Goal: Information Seeking & Learning: Learn about a topic

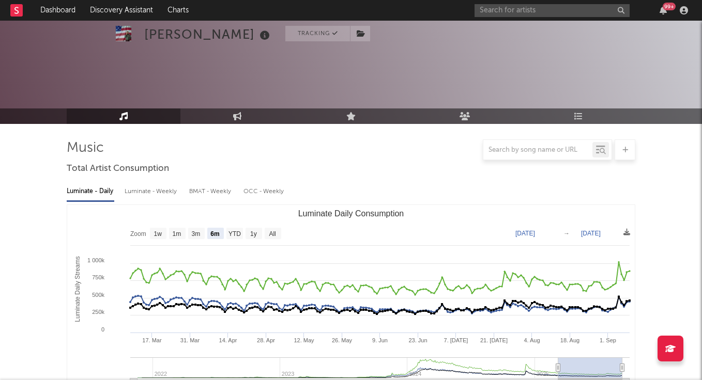
select select "6m"
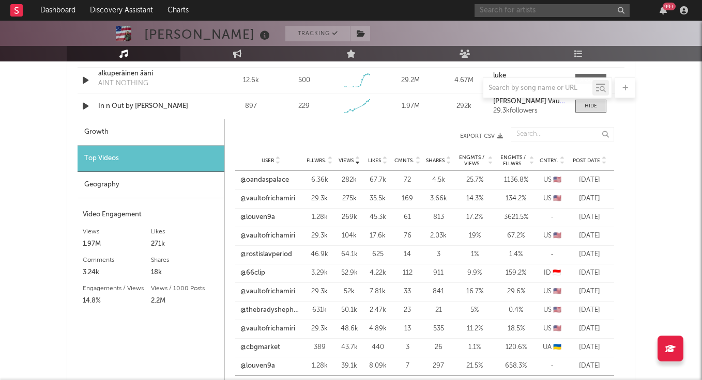
click at [508, 10] on input "text" at bounding box center [551, 10] width 155 height 13
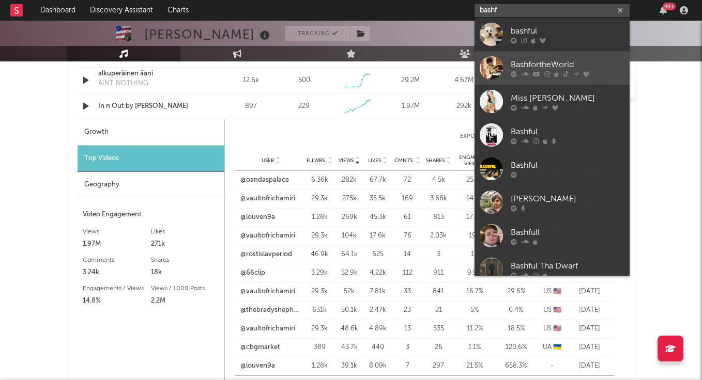
type input "bashf"
click at [536, 60] on div "BashfortheWorld" at bounding box center [567, 64] width 114 height 12
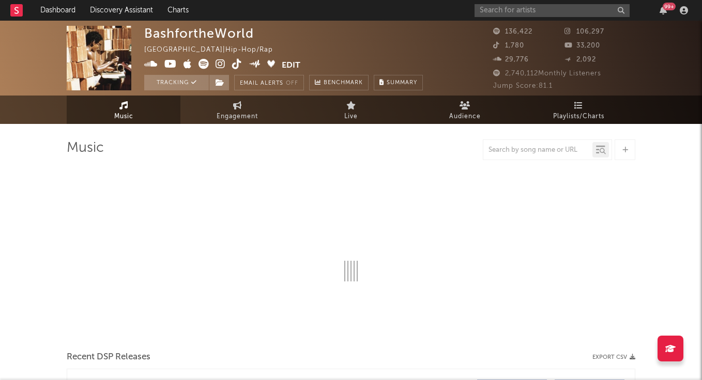
select select "6m"
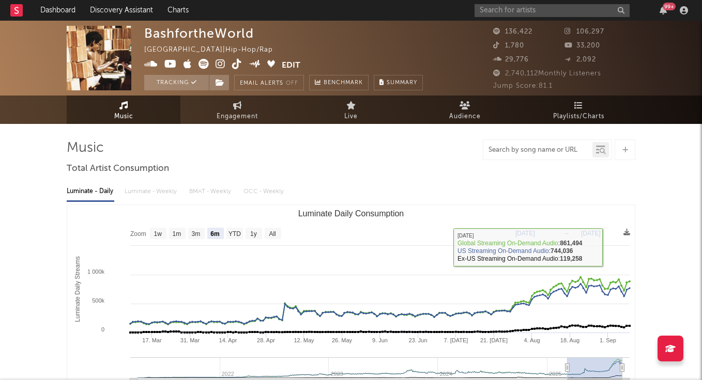
click at [536, 146] on input "text" at bounding box center [537, 150] width 109 height 8
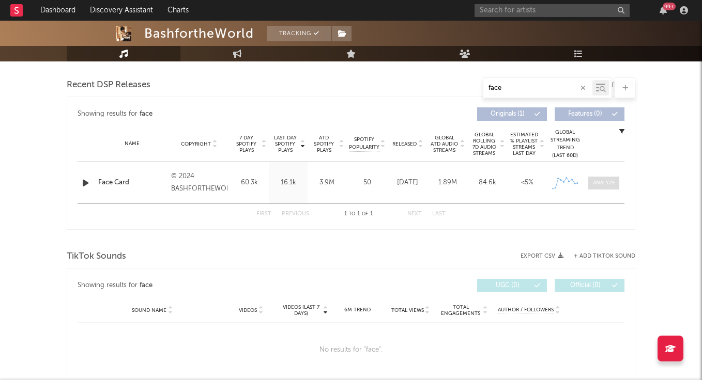
scroll to position [355, 0]
type input "face"
click at [609, 181] on div at bounding box center [604, 182] width 22 height 8
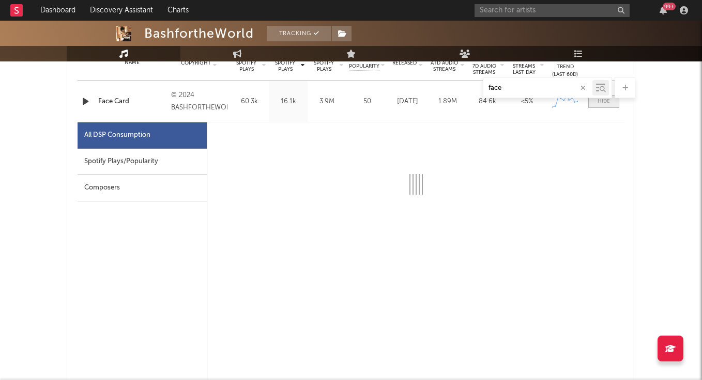
scroll to position [444, 0]
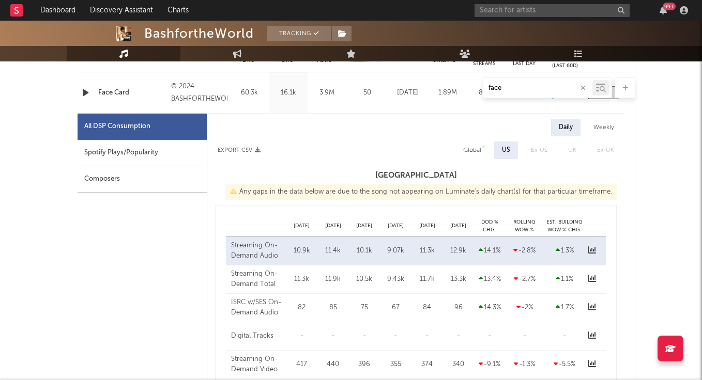
select select "6m"
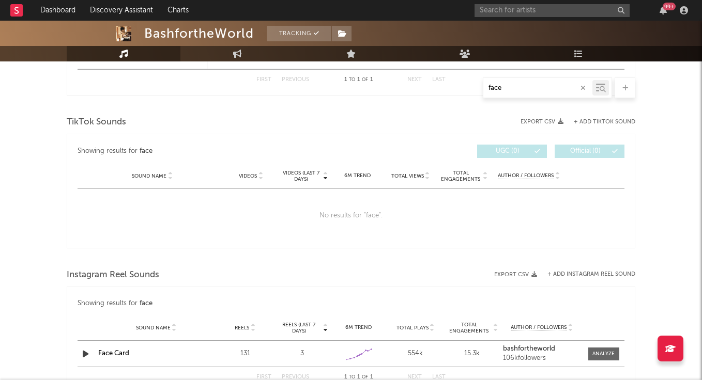
scroll to position [952, 0]
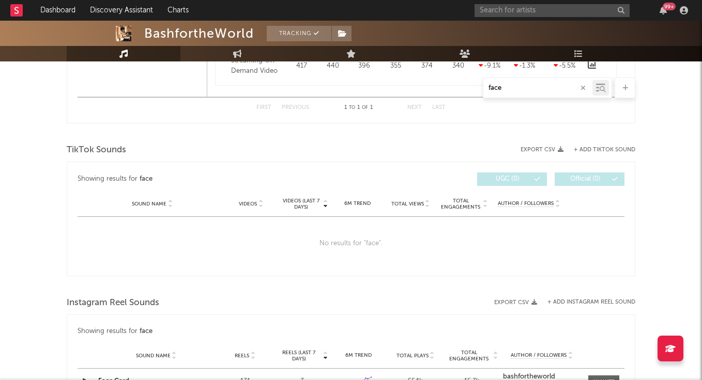
click at [596, 154] on div "TikTok Sounds" at bounding box center [351, 151] width 568 height 18
click at [600, 149] on button "+ Add TikTok Sound" at bounding box center [603, 150] width 61 height 6
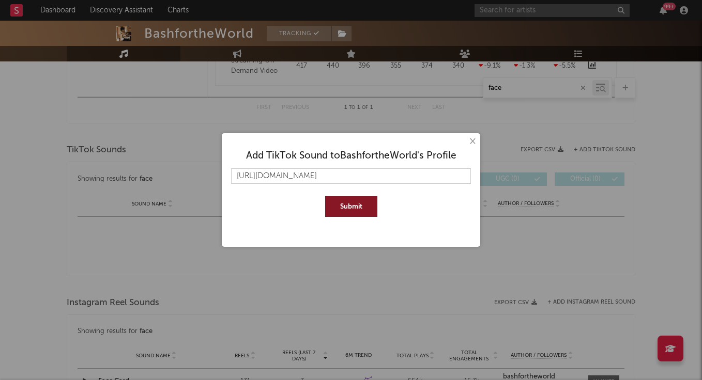
type input "[URL][DOMAIN_NAME]"
click at [362, 204] on button "Submit" at bounding box center [351, 206] width 52 height 21
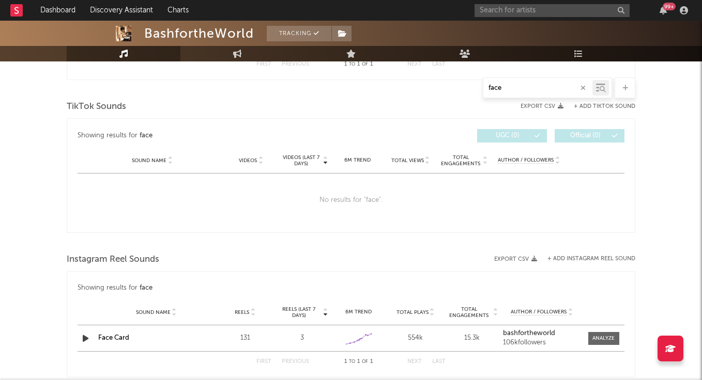
scroll to position [996, 0]
click at [580, 89] on button "button" at bounding box center [583, 88] width 8 height 10
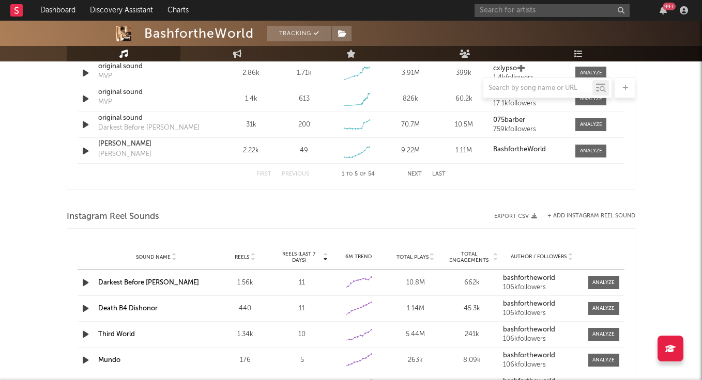
scroll to position [721, 0]
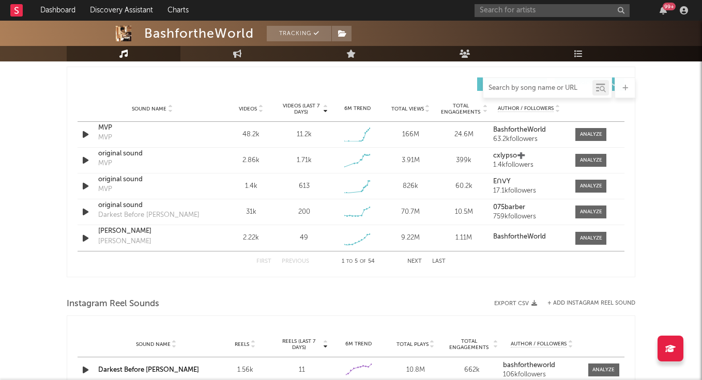
click at [533, 88] on input "text" at bounding box center [537, 88] width 109 height 8
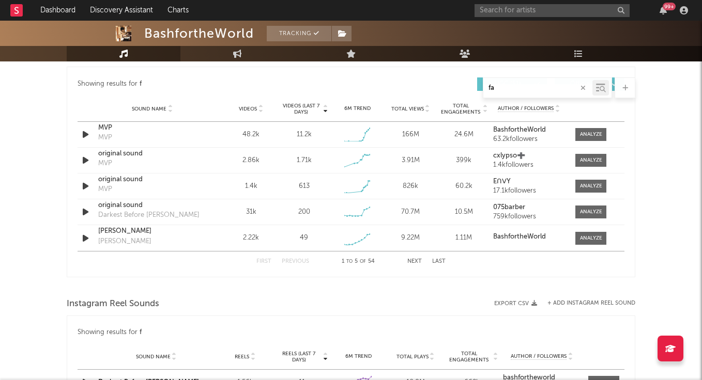
type input "fac"
select select "6m"
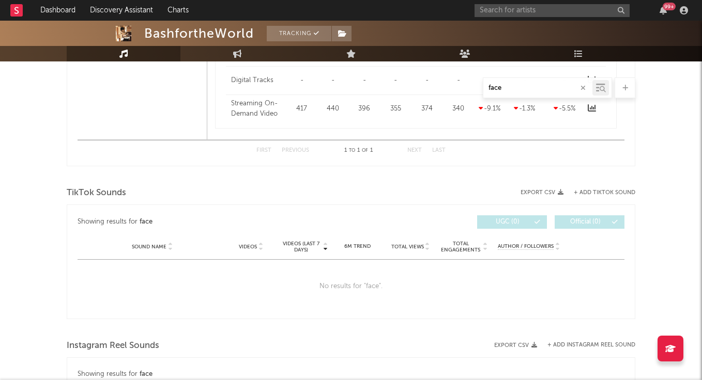
scroll to position [910, 0]
type input "face card"
click at [583, 88] on icon "button" at bounding box center [582, 88] width 5 height 7
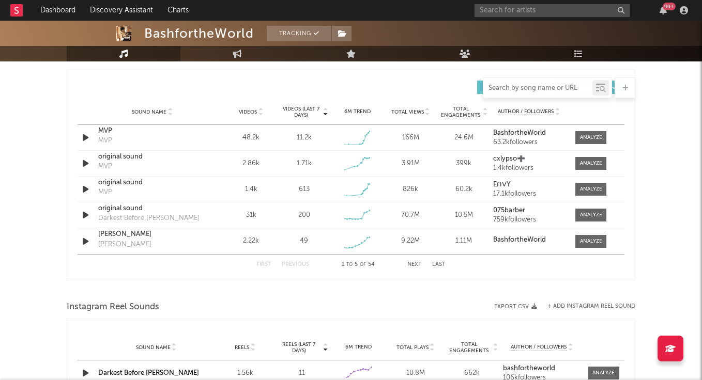
scroll to position [717, 0]
click at [252, 111] on span "Videos" at bounding box center [248, 113] width 18 height 6
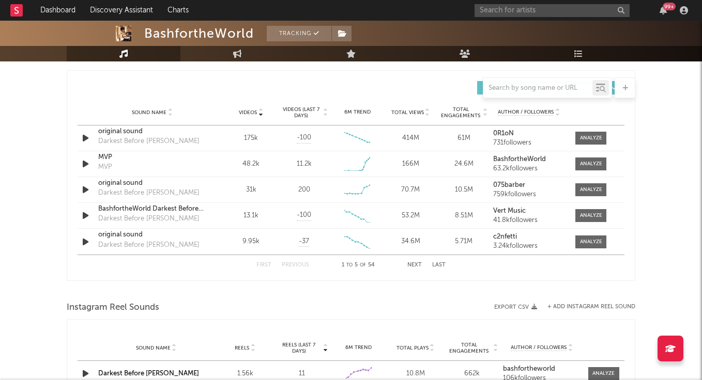
click at [416, 266] on button "Next" at bounding box center [414, 265] width 14 height 6
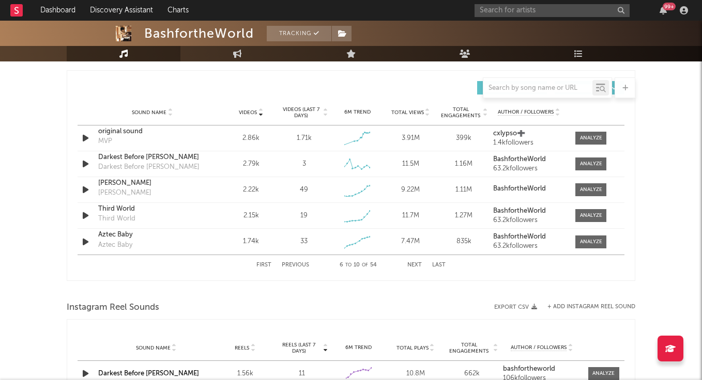
click at [416, 266] on button "Next" at bounding box center [414, 265] width 14 height 6
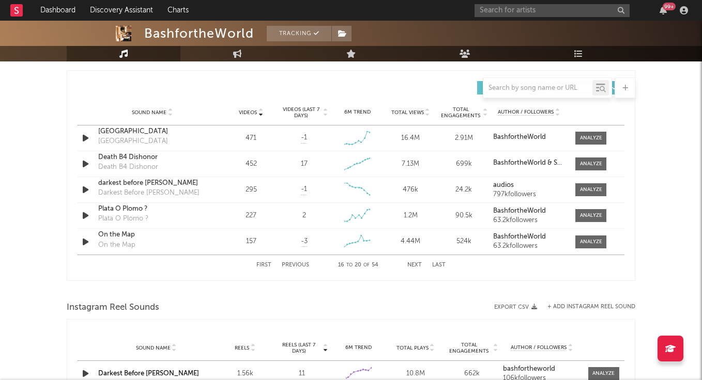
click at [296, 264] on button "Previous" at bounding box center [295, 265] width 27 height 6
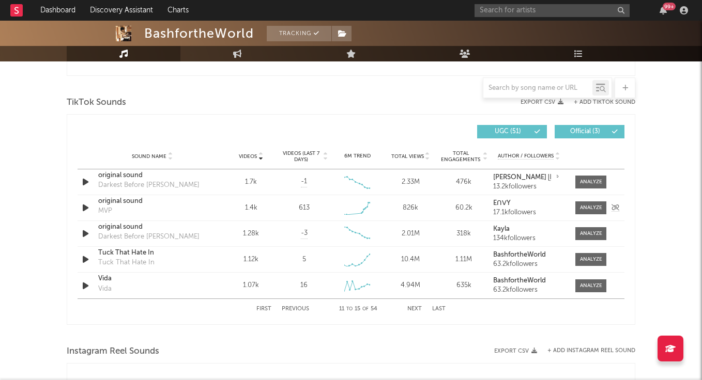
scroll to position [670, 0]
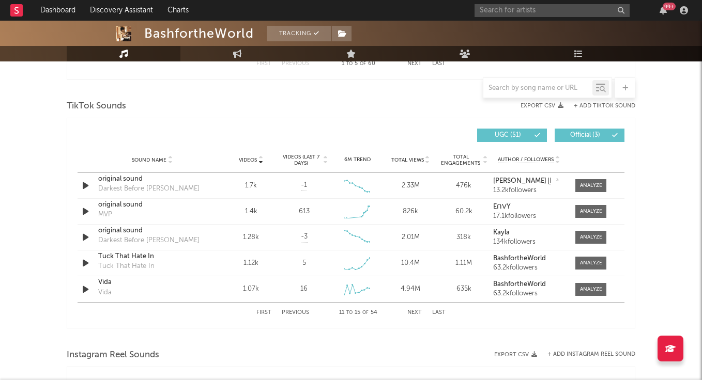
click at [612, 103] on button "+ Add TikTok Sound" at bounding box center [603, 106] width 61 height 6
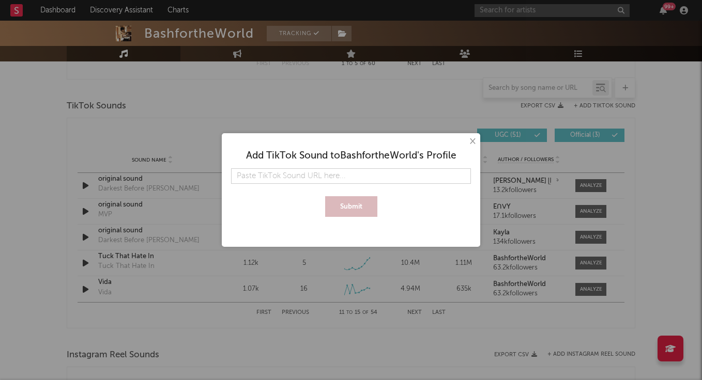
type input "[URL][DOMAIN_NAME]"
click at [462, 174] on input "[URL][DOMAIN_NAME]" at bounding box center [351, 175] width 240 height 15
type input "x"
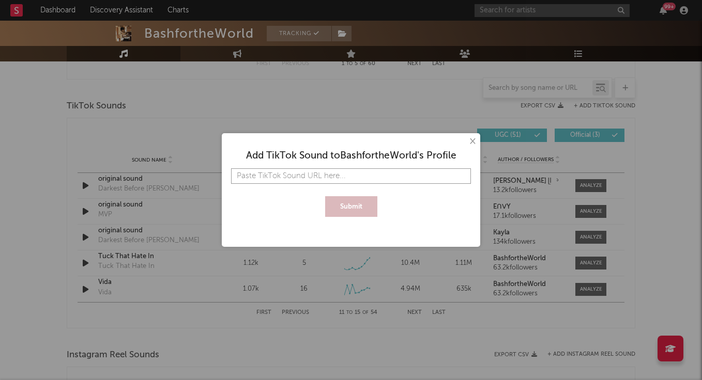
paste input "[URL][DOMAIN_NAME]"
type input "[URL][DOMAIN_NAME]"
click at [360, 205] on button "Submit" at bounding box center [351, 206] width 52 height 21
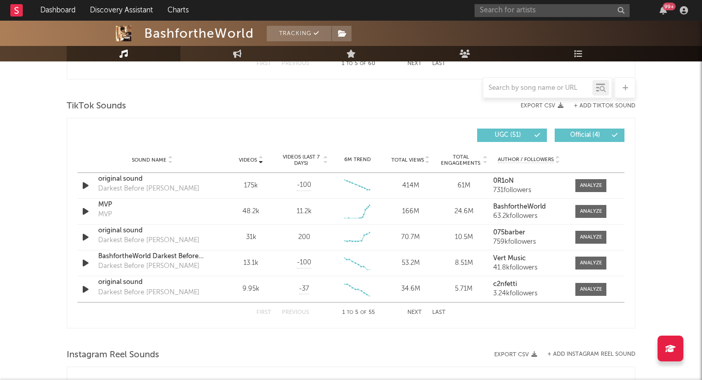
click at [409, 310] on button "Next" at bounding box center [414, 313] width 14 height 6
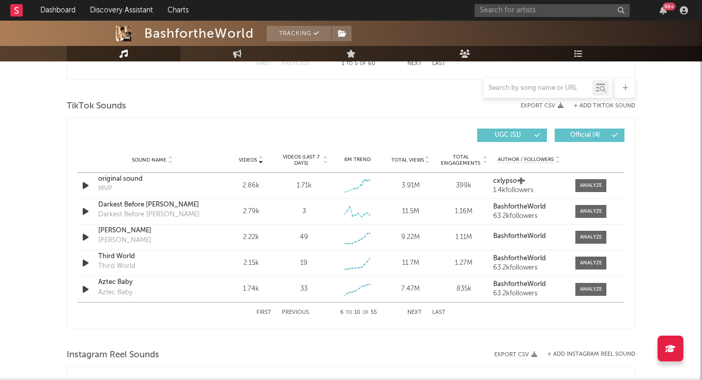
click at [409, 310] on button "Next" at bounding box center [414, 313] width 14 height 6
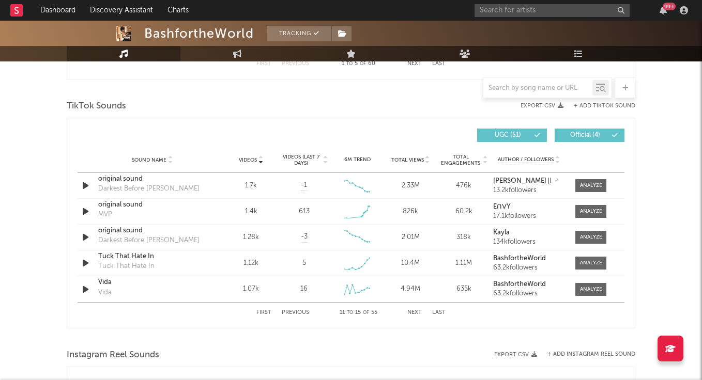
click at [409, 310] on button "Next" at bounding box center [414, 313] width 14 height 6
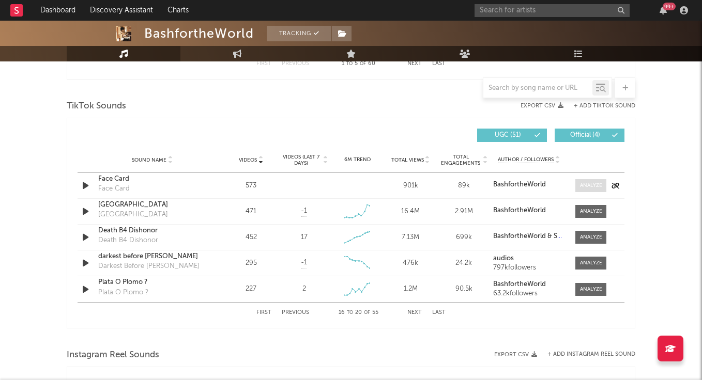
click at [588, 189] on div at bounding box center [591, 186] width 22 height 8
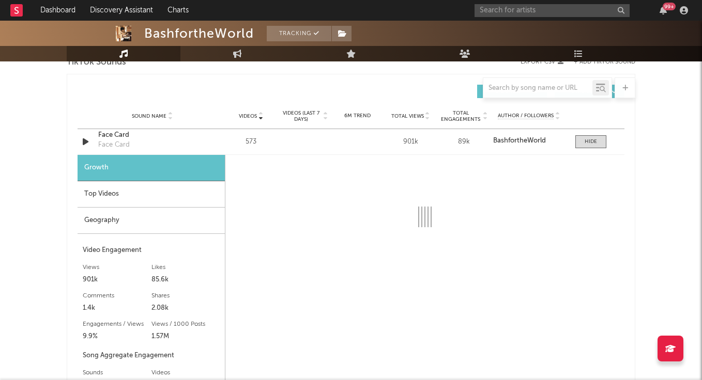
scroll to position [716, 0]
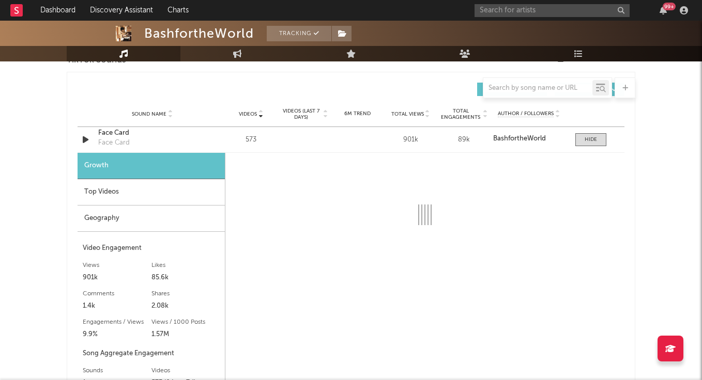
select select "6m"
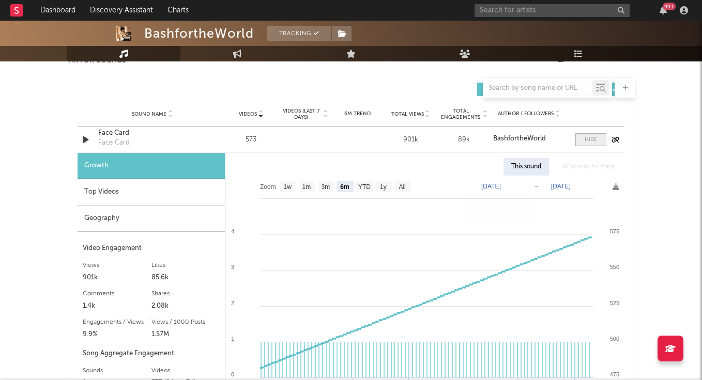
click at [588, 141] on div at bounding box center [590, 140] width 12 height 8
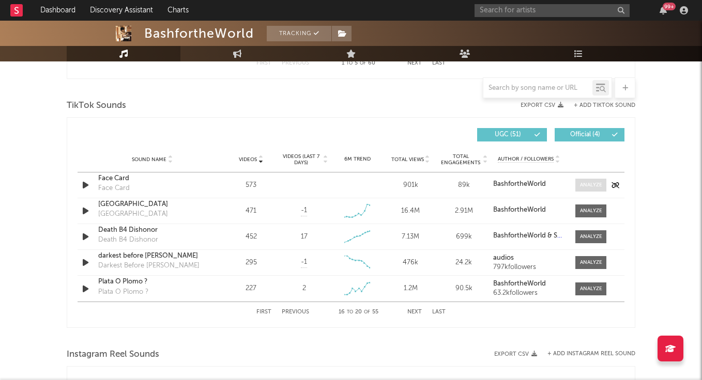
scroll to position [659, 0]
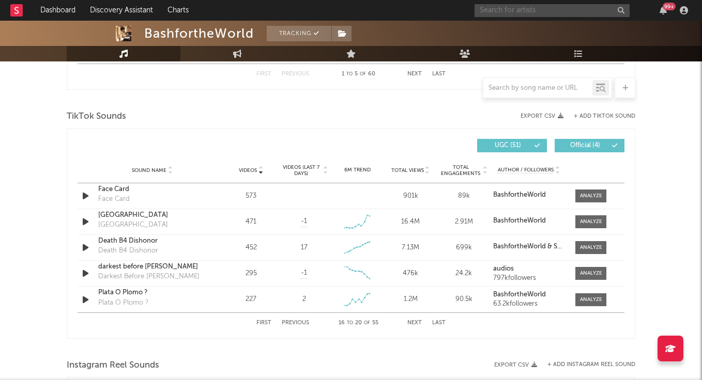
click at [533, 13] on input "text" at bounding box center [551, 10] width 155 height 13
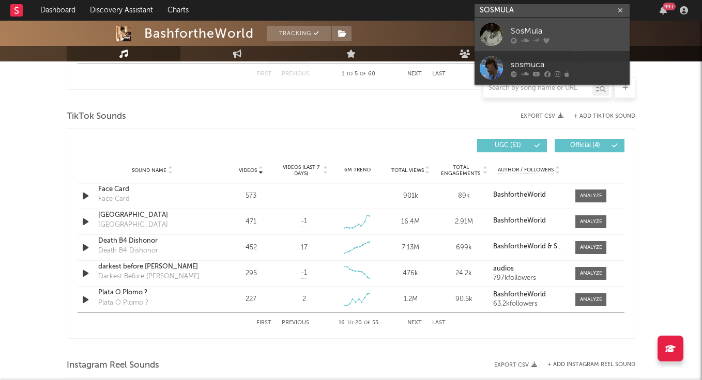
type input "SOSMULA"
click at [522, 32] on div "SosMula" at bounding box center [567, 31] width 114 height 12
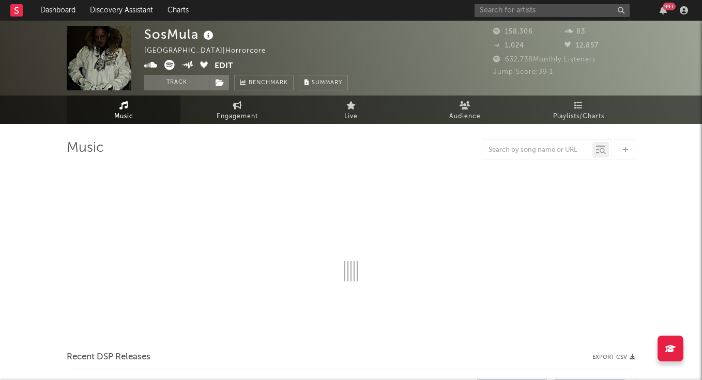
select select "6m"
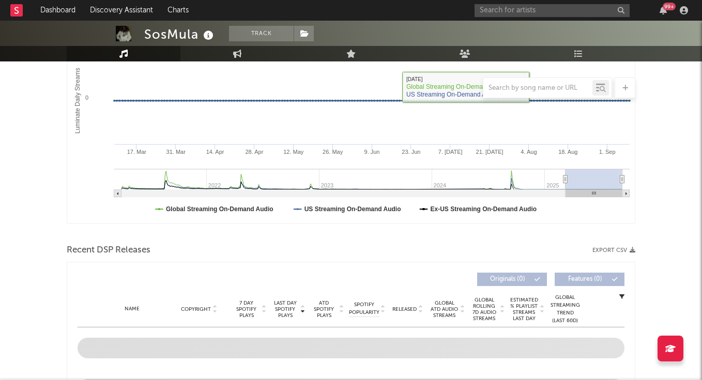
scroll to position [129, 0]
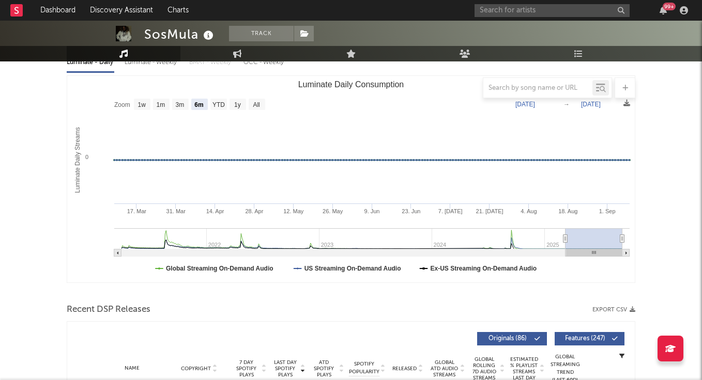
type input "[DATE]"
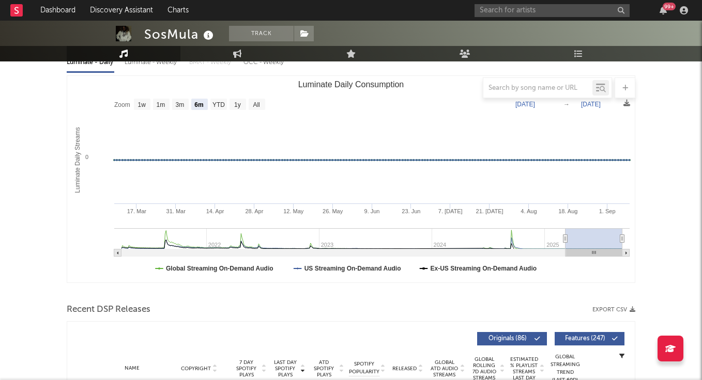
type input "[DATE]"
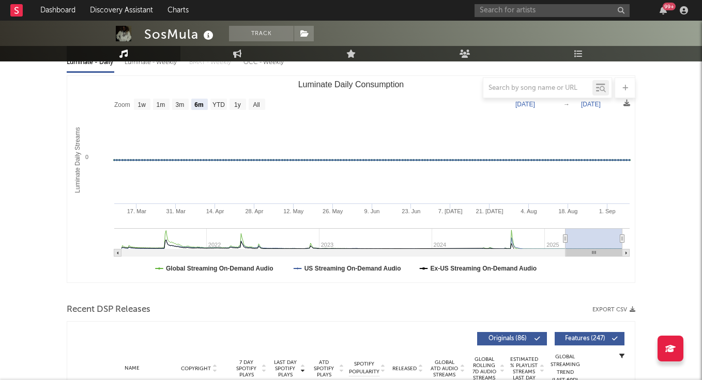
type input "[DATE]"
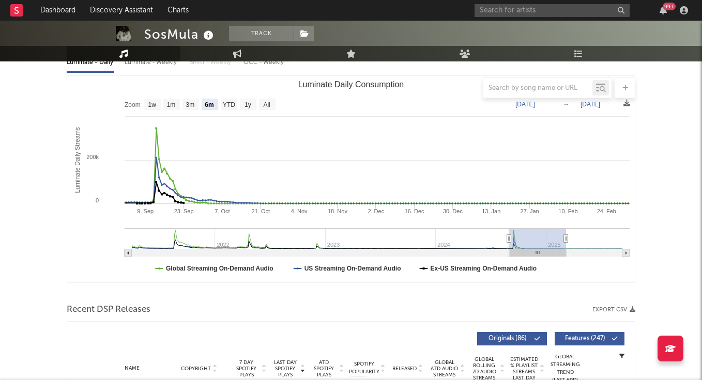
type input "[DATE]"
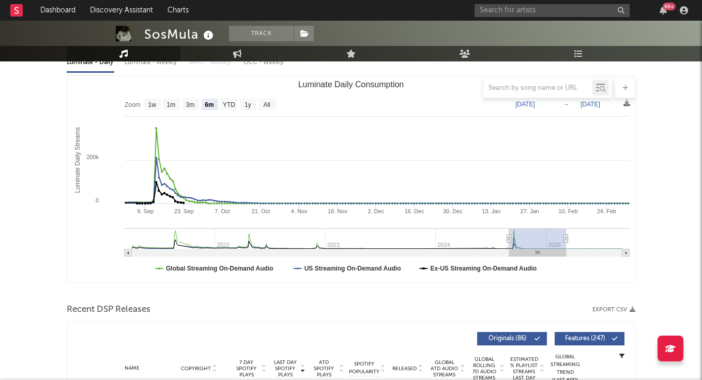
type input "[DATE]"
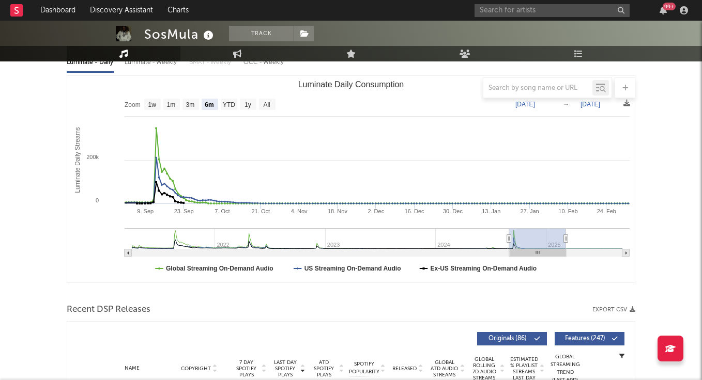
type input "[DATE]"
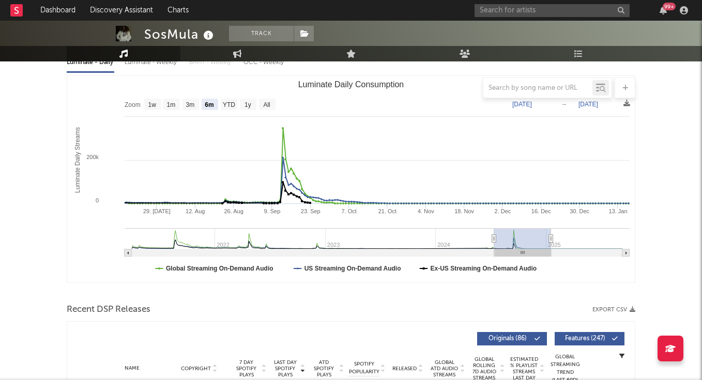
type input "[DATE]"
drag, startPoint x: 592, startPoint y: 237, endPoint x: 510, endPoint y: 242, distance: 81.8
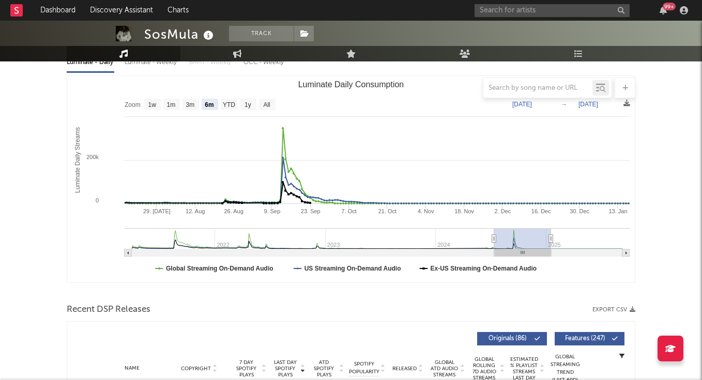
click at [510, 242] on rect "Luminate Daily Consumption" at bounding box center [522, 238] width 57 height 21
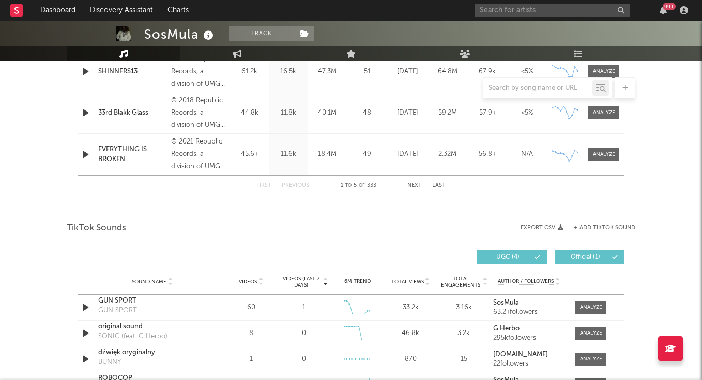
scroll to position [609, 0]
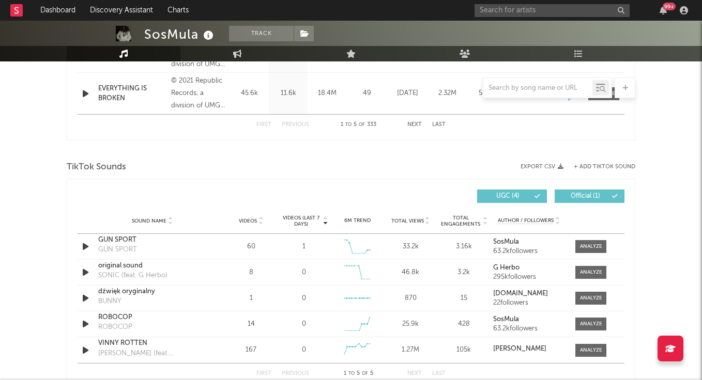
click at [259, 223] on icon at bounding box center [260, 223] width 5 height 4
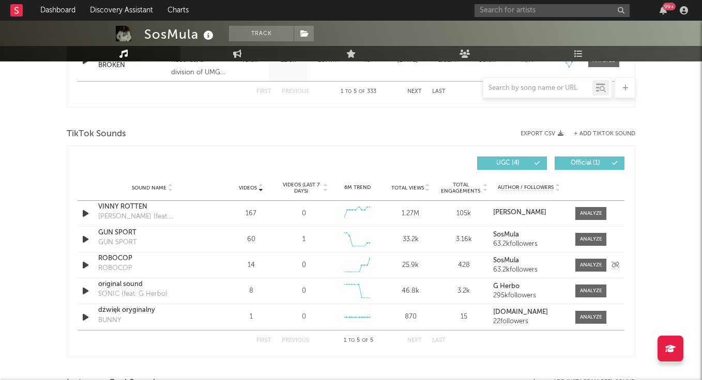
scroll to position [643, 0]
